Goal: Check status: Check status

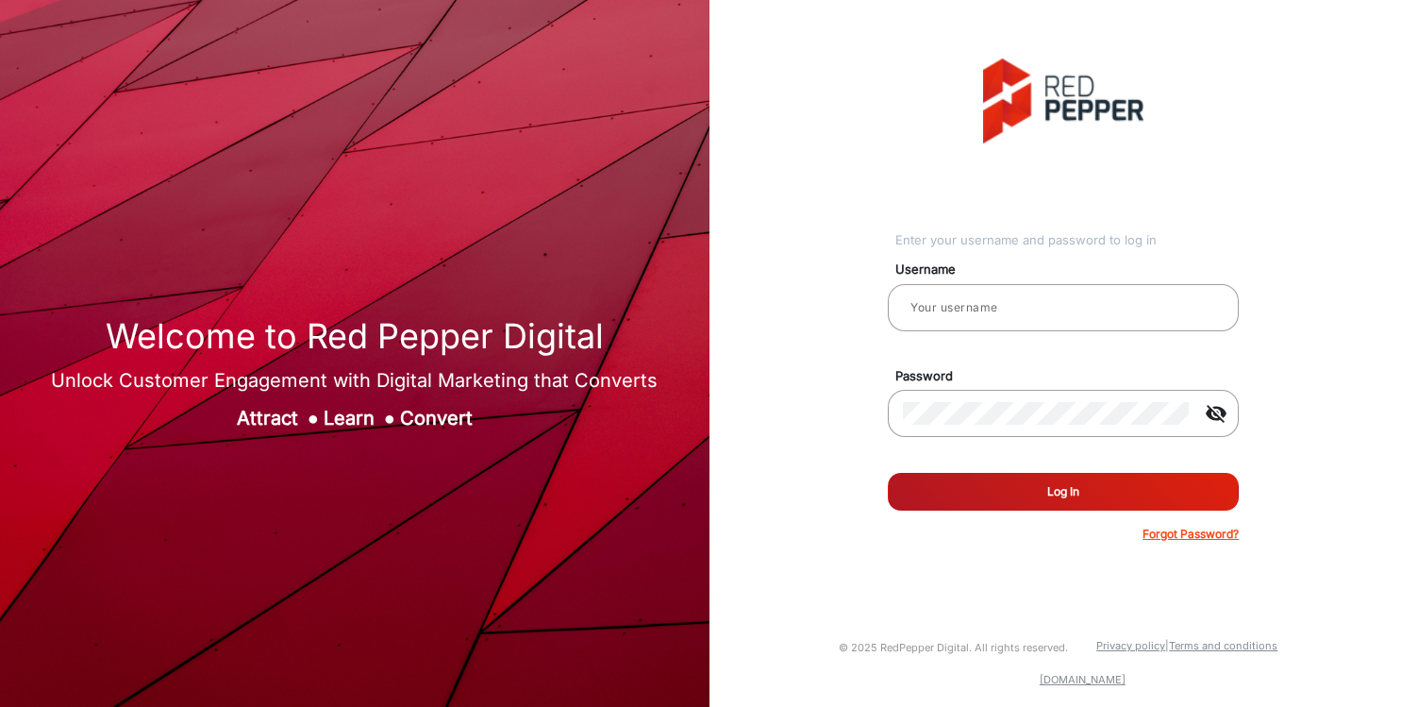
type input "[PERSON_NAME]"
click at [925, 480] on button "Log In" at bounding box center [1063, 492] width 351 height 38
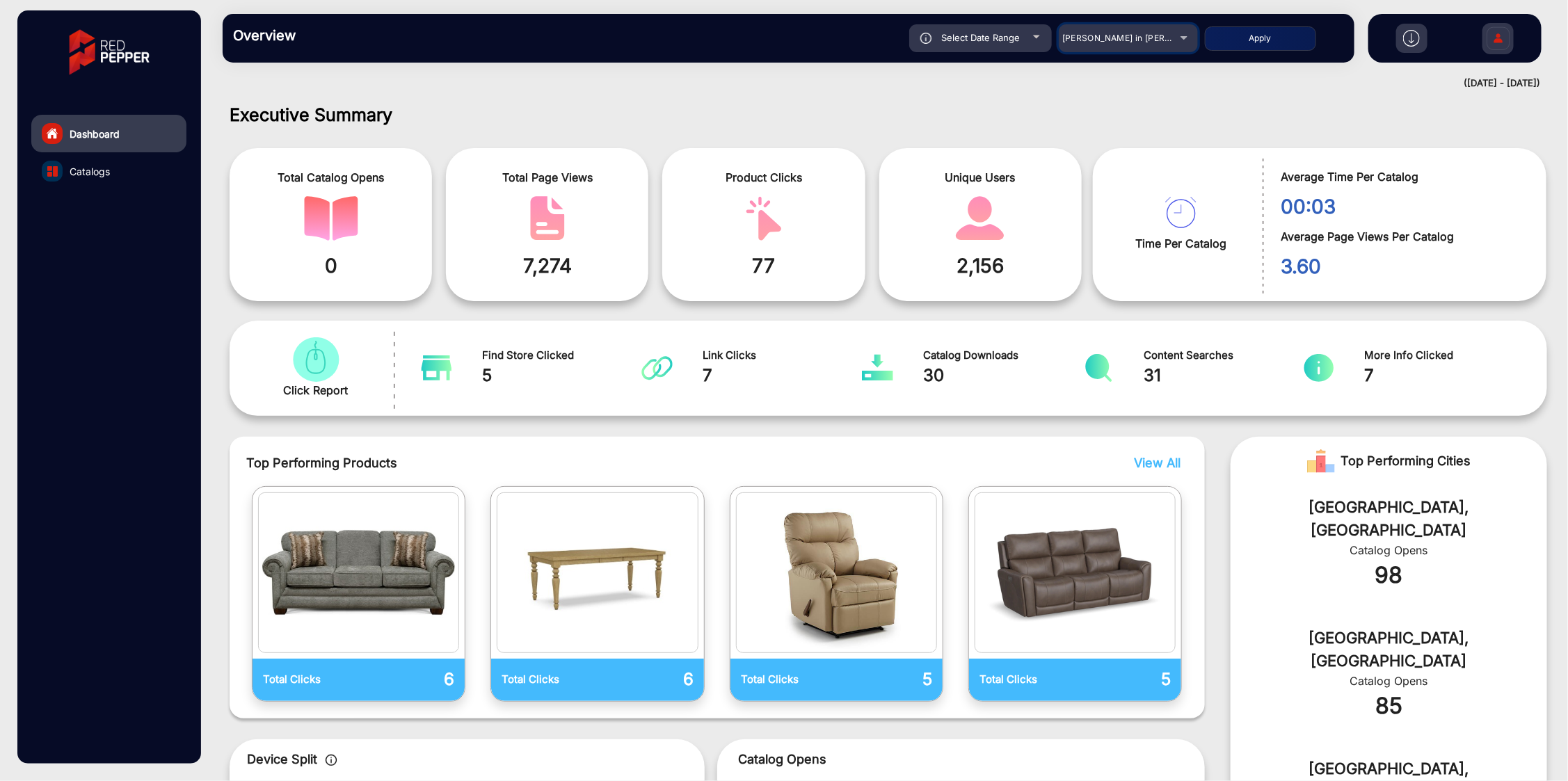
click at [1045, 49] on mat-select "[PERSON_NAME] in [PERSON_NAME]" at bounding box center [1128, 38] width 139 height 28
click at [1045, 35] on span "[PERSON_NAME] in [PERSON_NAME]" at bounding box center [1139, 38] width 153 height 10
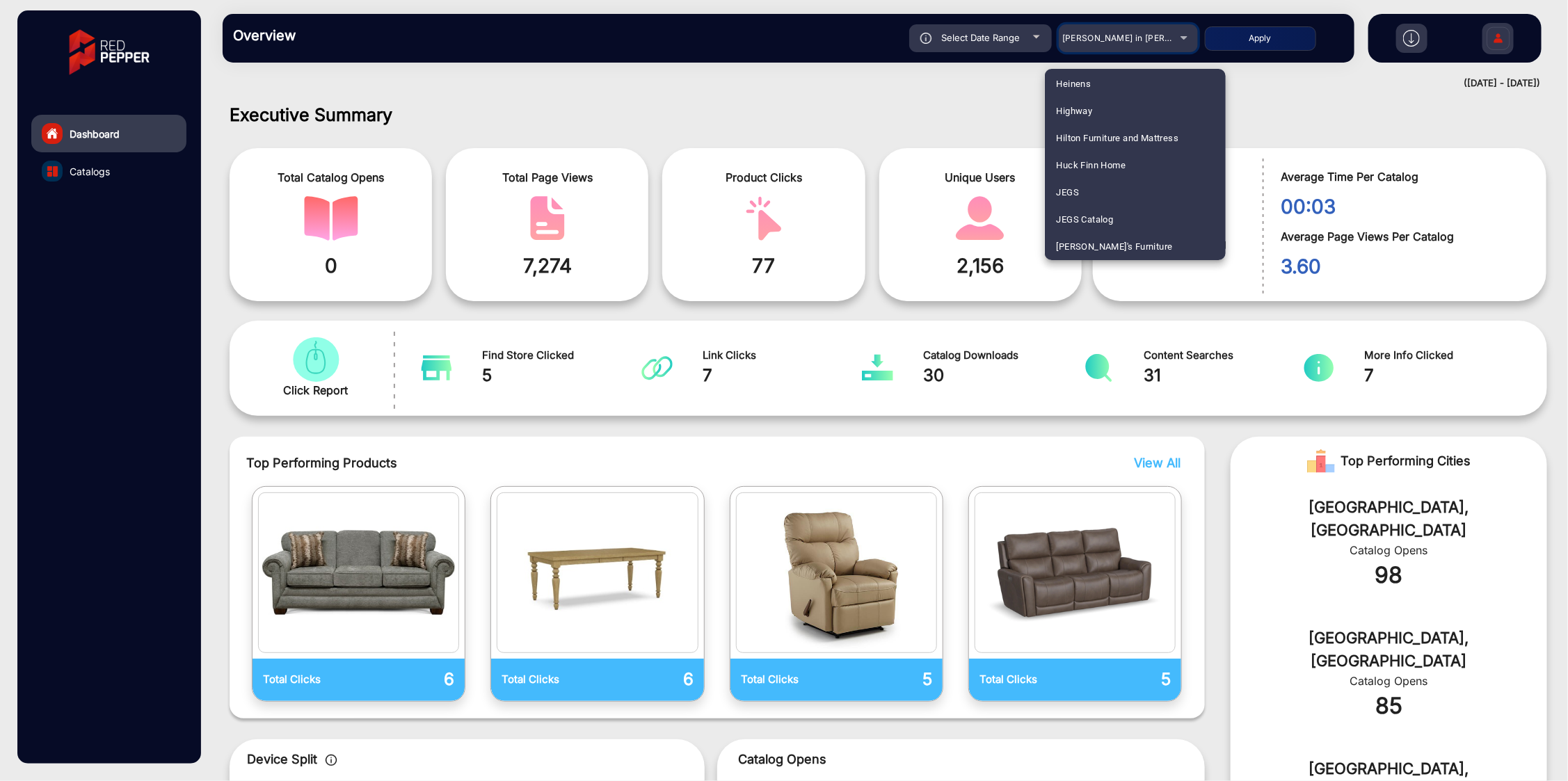
scroll to position [1827, 0]
click at [1045, 140] on mat-option "Heinens" at bounding box center [1135, 133] width 181 height 27
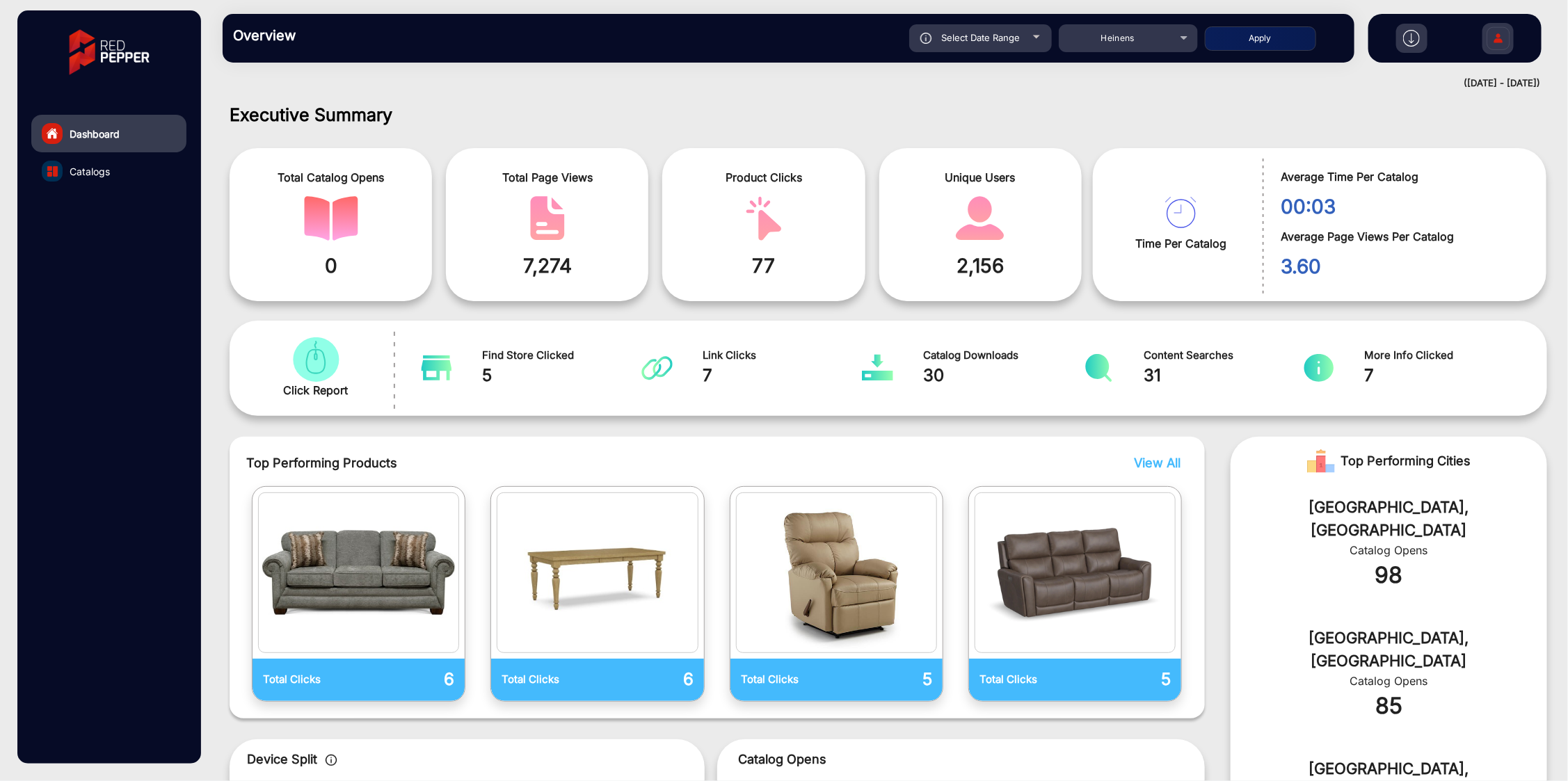
click at [1045, 32] on button "Apply" at bounding box center [1260, 38] width 111 height 24
type input "[DATE]"
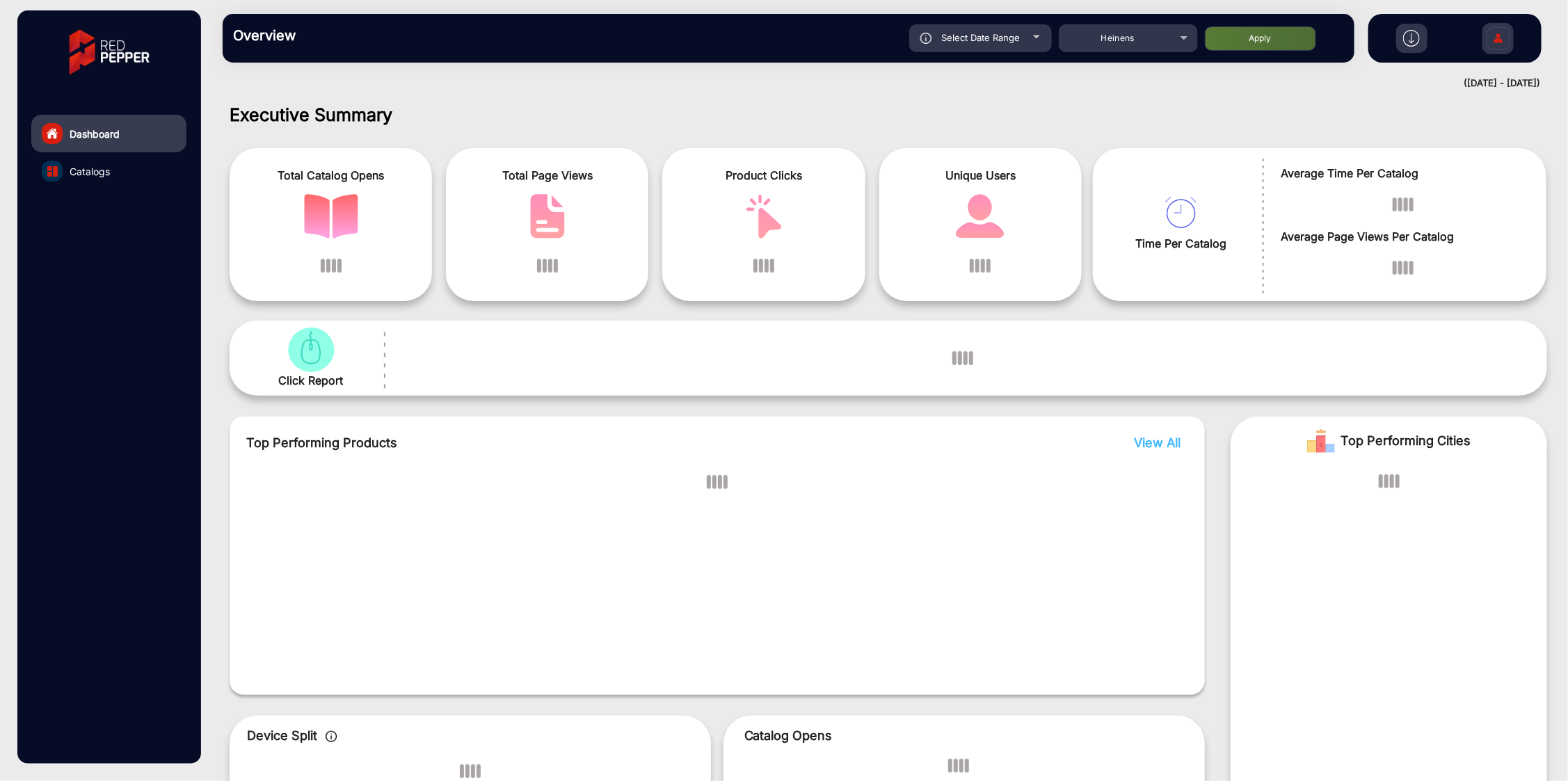
scroll to position [10, 0]
